Goal: Task Accomplishment & Management: Complete application form

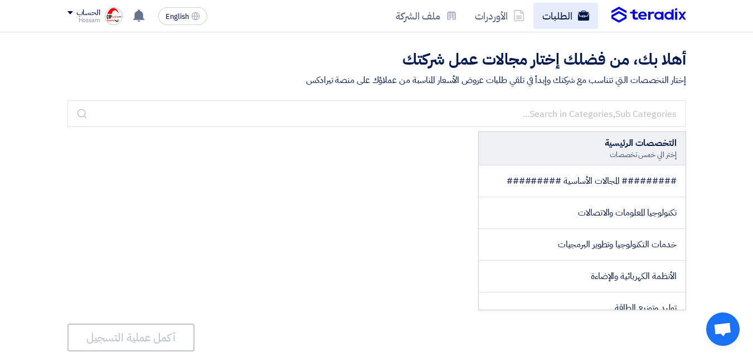
click at [556, 18] on link "الطلبات" at bounding box center [565, 16] width 65 height 26
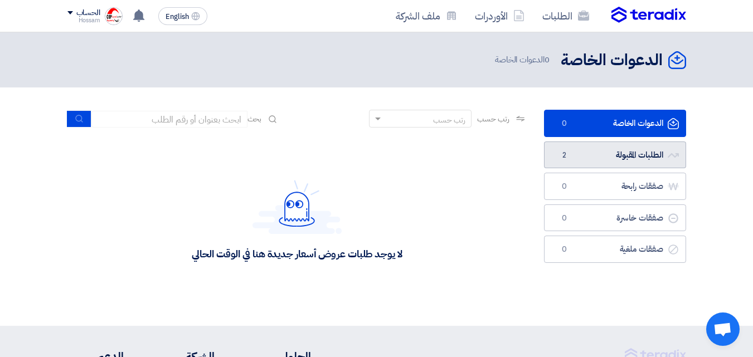
click at [636, 157] on link "الطلبات المقبولة الطلبات المقبولة 2" at bounding box center [615, 155] width 142 height 27
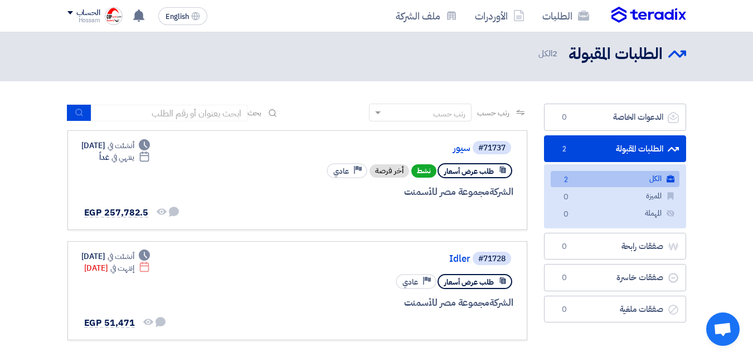
scroll to position [4, 0]
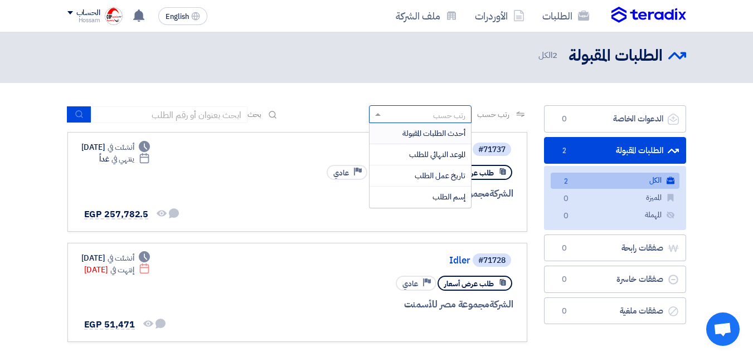
click at [375, 111] on span at bounding box center [376, 115] width 14 height 12
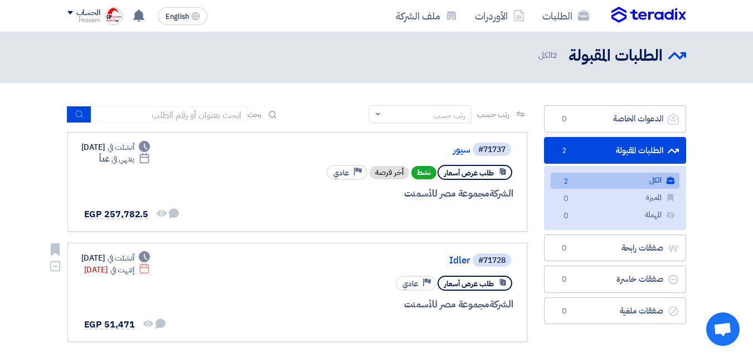
click at [307, 270] on div "#71728 Idler طلب عرض أسعار Priority عادي الشركة مجموعة مصر للأسمنت" at bounding box center [379, 292] width 268 height 81
click at [474, 284] on span "طلب عرض أسعار" at bounding box center [469, 284] width 50 height 11
click at [505, 283] on use at bounding box center [502, 282] width 6 height 7
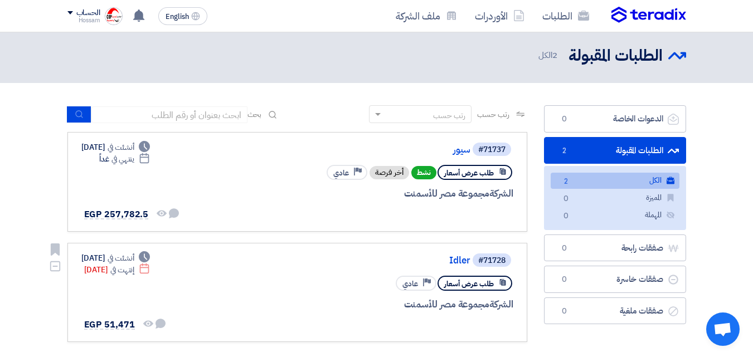
click at [361, 278] on div "طلب عرض أسعار Priority عادي" at bounding box center [379, 284] width 268 height 20
click at [408, 284] on span "عادي" at bounding box center [410, 284] width 16 height 11
click at [309, 275] on div "طلب عرض أسعار Priority عادي" at bounding box center [379, 284] width 268 height 20
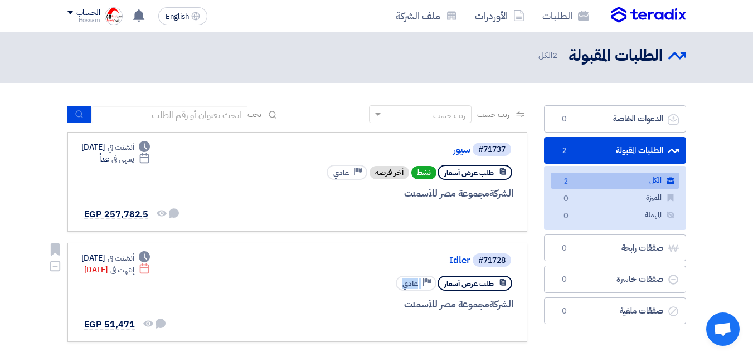
click at [308, 273] on div "#71728 Idler طلب عرض أسعار Priority عادي الشركة مجموعة مصر للأسمنت" at bounding box center [379, 292] width 268 height 81
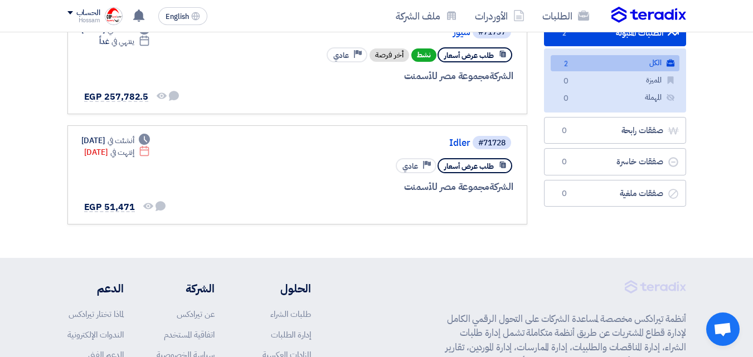
scroll to position [119, 0]
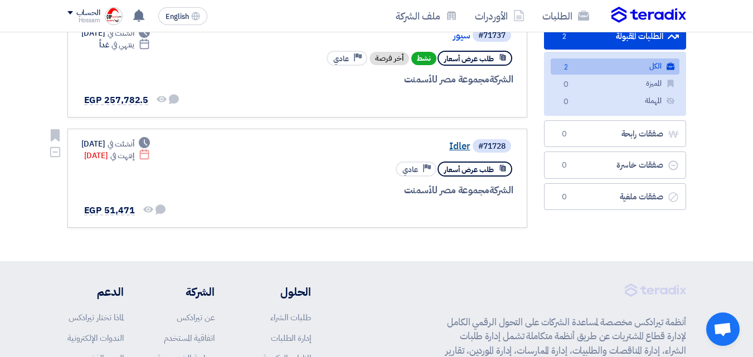
click at [455, 147] on link "Idler" at bounding box center [358, 147] width 223 height 10
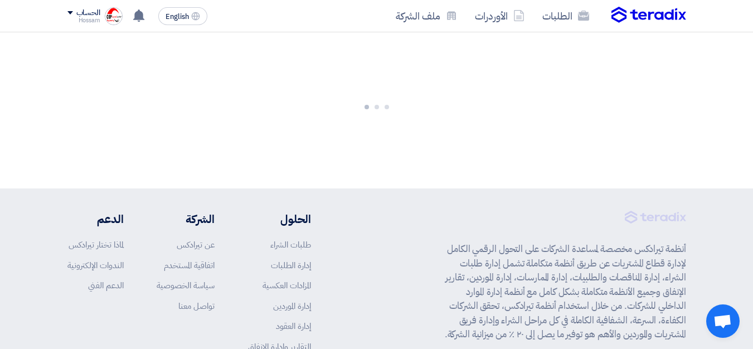
click at [455, 147] on app-shell "الطلبات الأوردرات ملف الشركة English EN لا توجد إشعارات جديدة لديك الحساب Hossam" at bounding box center [376, 232] width 753 height 423
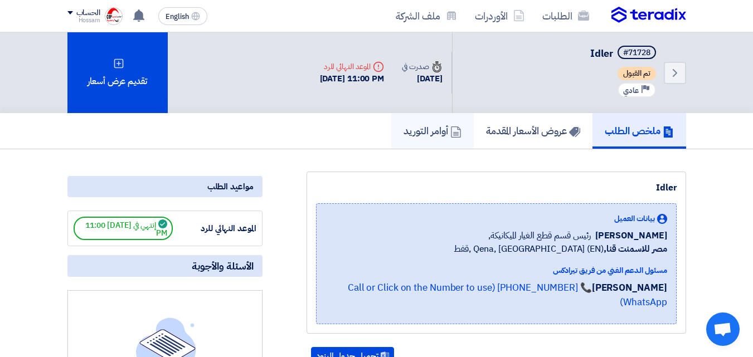
click at [427, 137] on h5 "أوامر التوريد" at bounding box center [432, 130] width 58 height 13
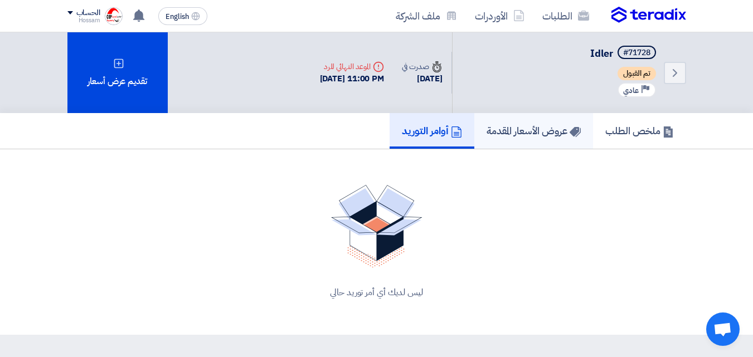
click at [502, 128] on h5 "عروض الأسعار المقدمة" at bounding box center [534, 130] width 94 height 13
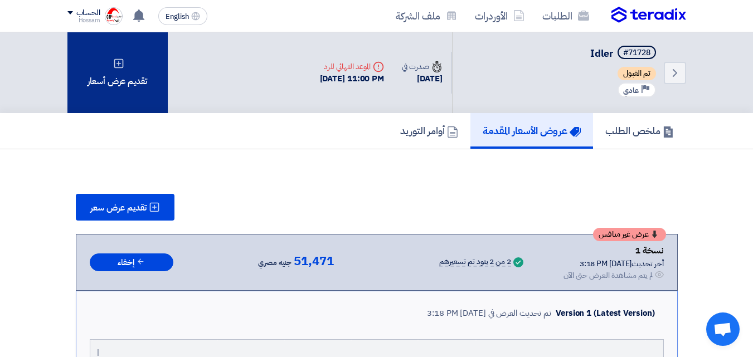
click at [122, 79] on div "تقديم عرض أسعار" at bounding box center [117, 72] width 100 height 81
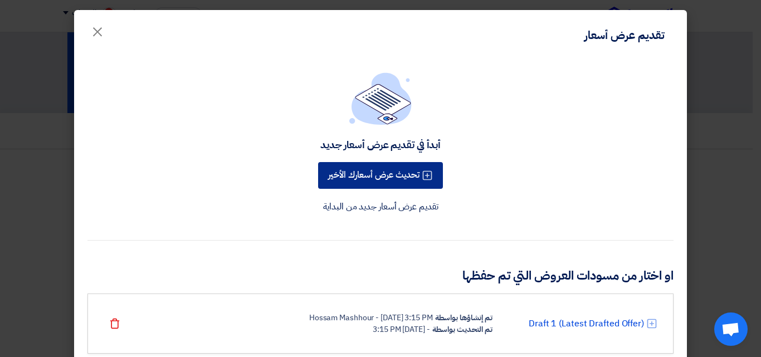
click at [352, 174] on button "تحديث عرض أسعارك الأخير" at bounding box center [380, 175] width 125 height 27
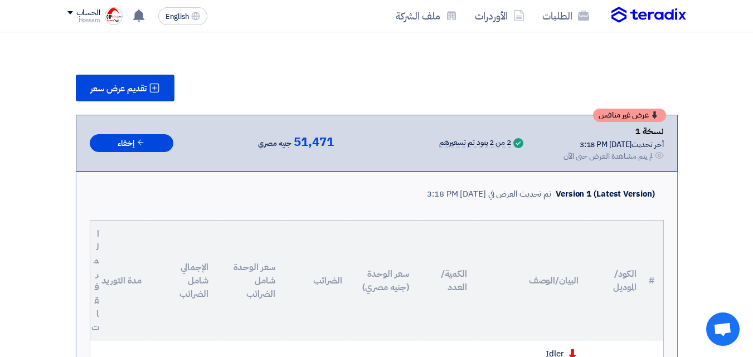
scroll to position [114, 0]
